Goal: Information Seeking & Learning: Compare options

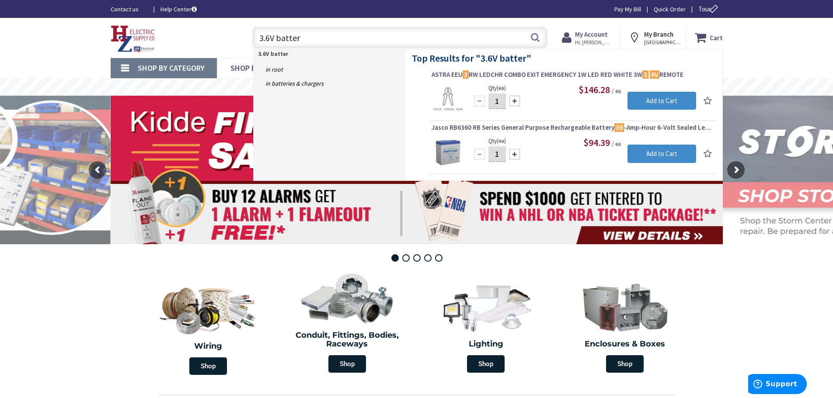
type input "3.6V battery"
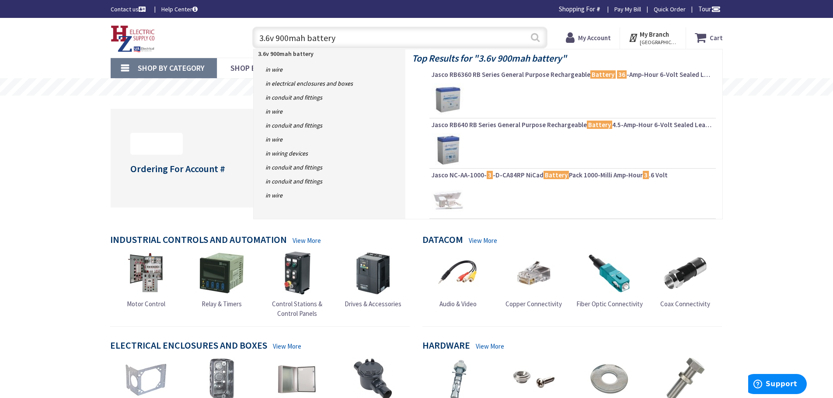
type input "3.6v 900mah battery"
click at [539, 33] on button "Search" at bounding box center [535, 38] width 11 height 20
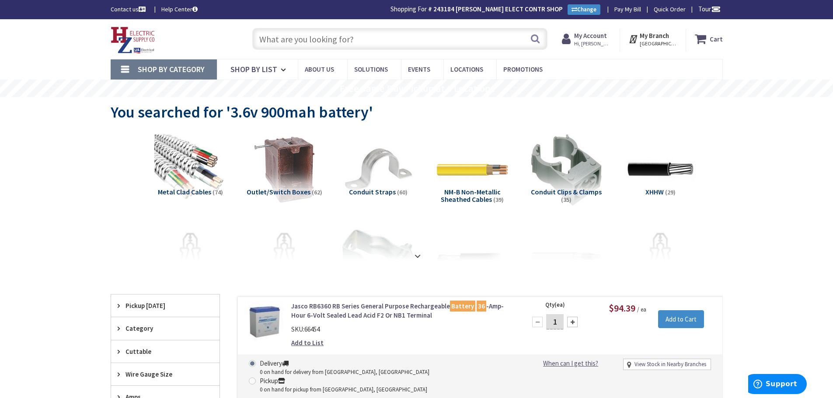
click at [388, 35] on input "text" at bounding box center [399, 39] width 295 height 22
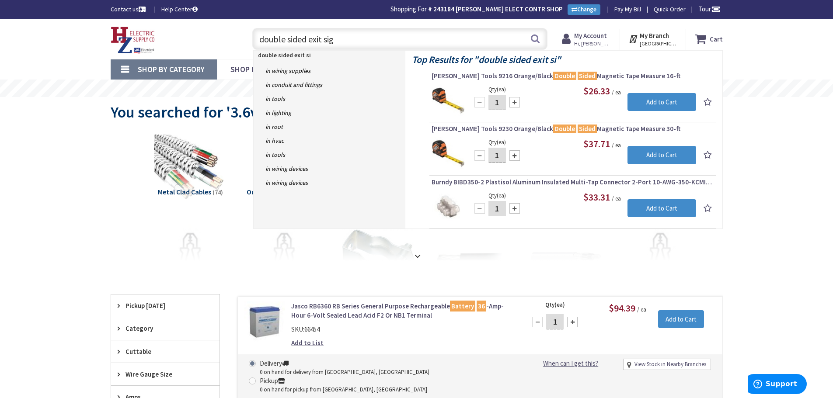
type input "double sided exit sign"
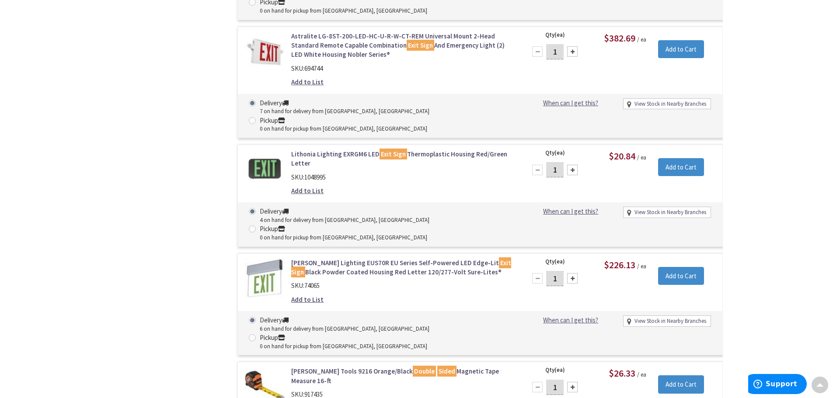
scroll to position [1826, 0]
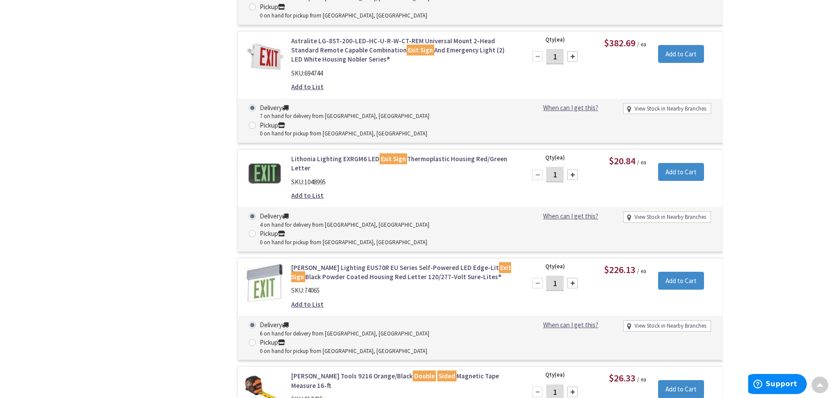
drag, startPoint x: 326, startPoint y: 118, endPoint x: 243, endPoint y: 138, distance: 85.2
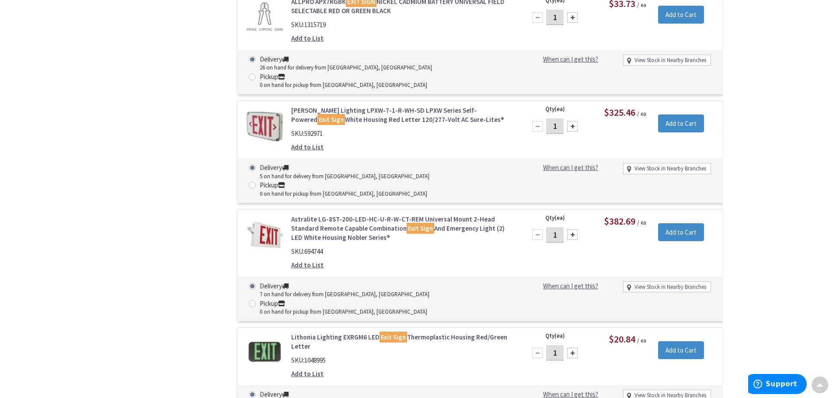
scroll to position [1647, 0]
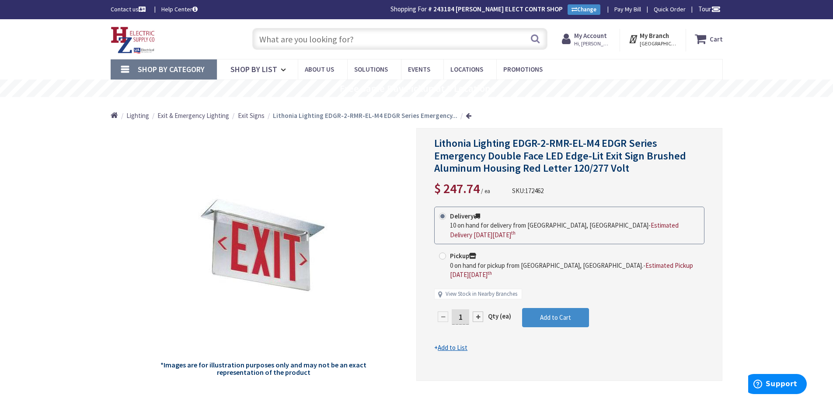
drag, startPoint x: 3, startPoint y: 196, endPoint x: 43, endPoint y: 194, distance: 40.3
